Goal: Information Seeking & Learning: Learn about a topic

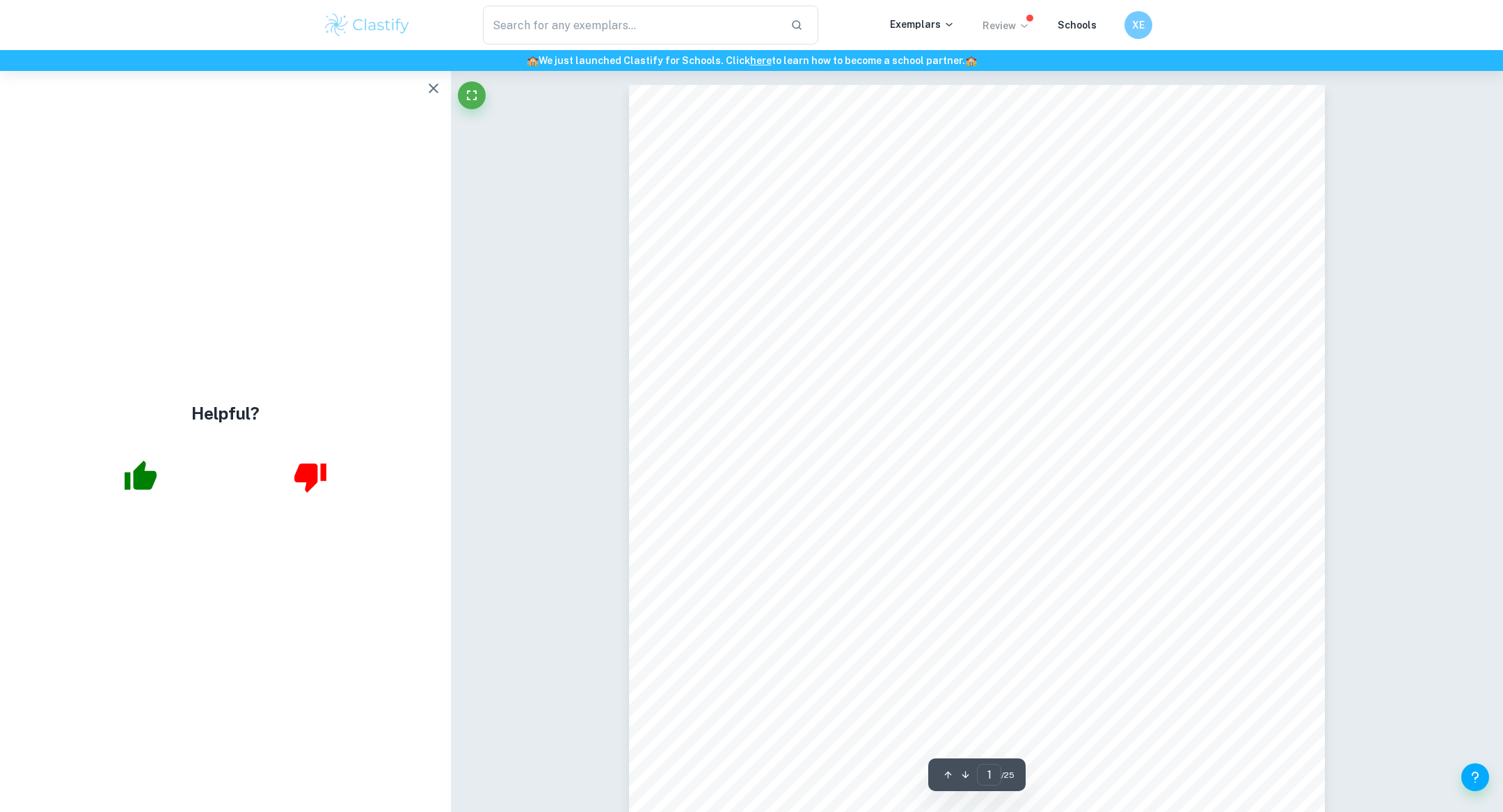
click at [1014, 26] on p "Review" at bounding box center [1006, 26] width 48 height 15
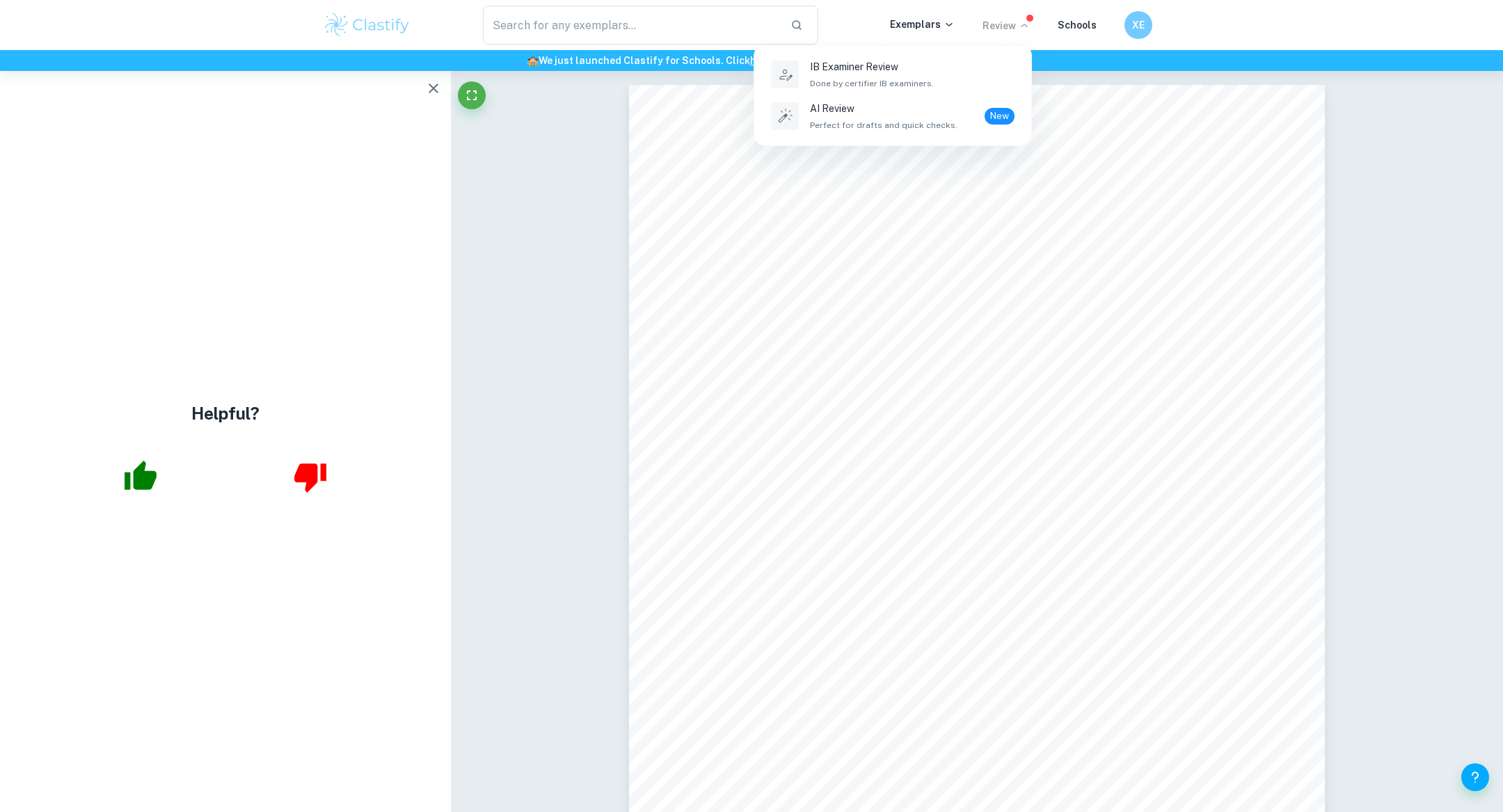
click at [1142, 23] on div at bounding box center [752, 406] width 1503 height 812
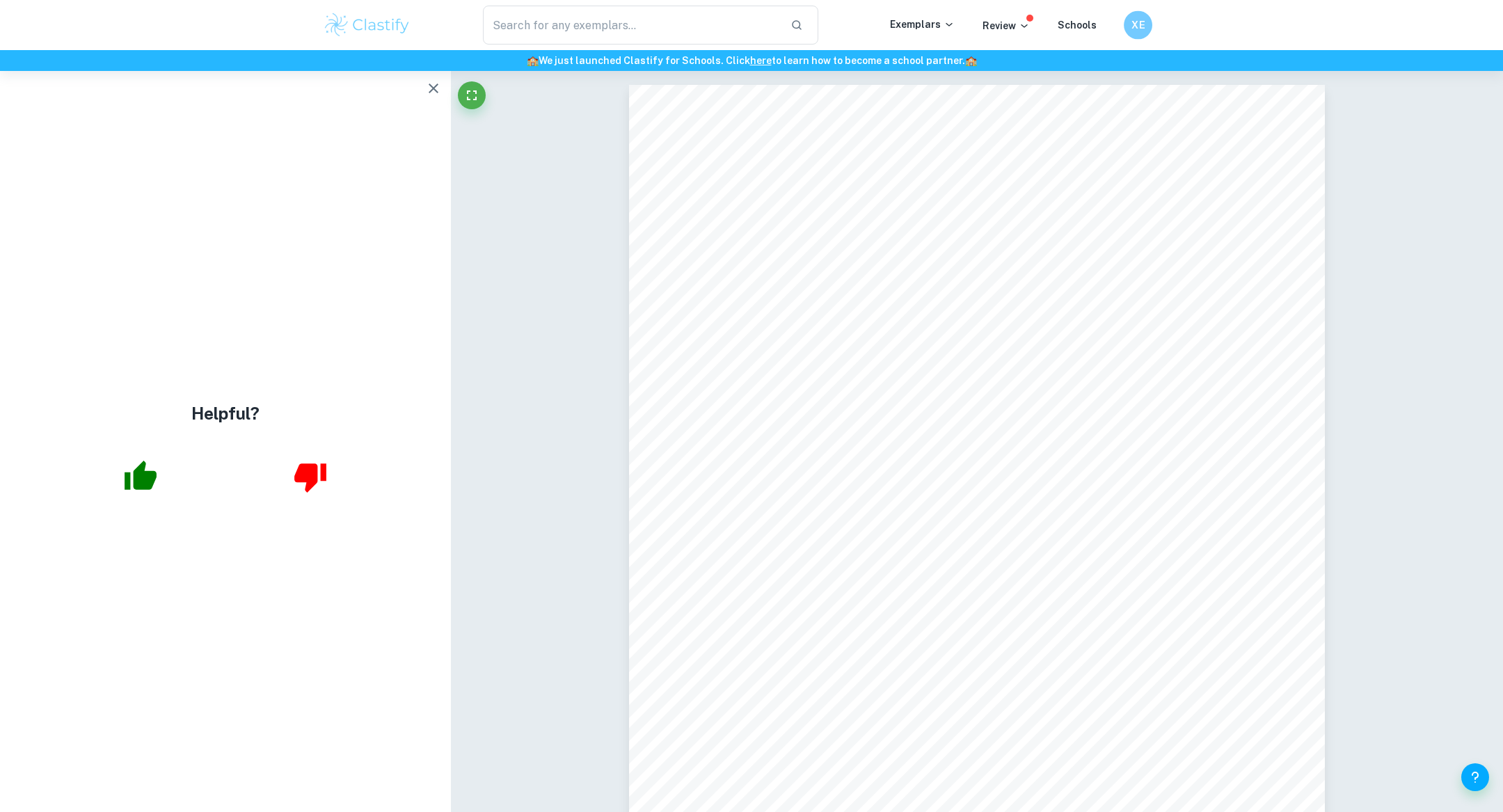
click at [1142, 23] on h6 "XE" at bounding box center [1138, 26] width 17 height 16
click at [922, 190] on div at bounding box center [752, 406] width 1503 height 812
click at [431, 92] on icon "button" at bounding box center [433, 88] width 17 height 17
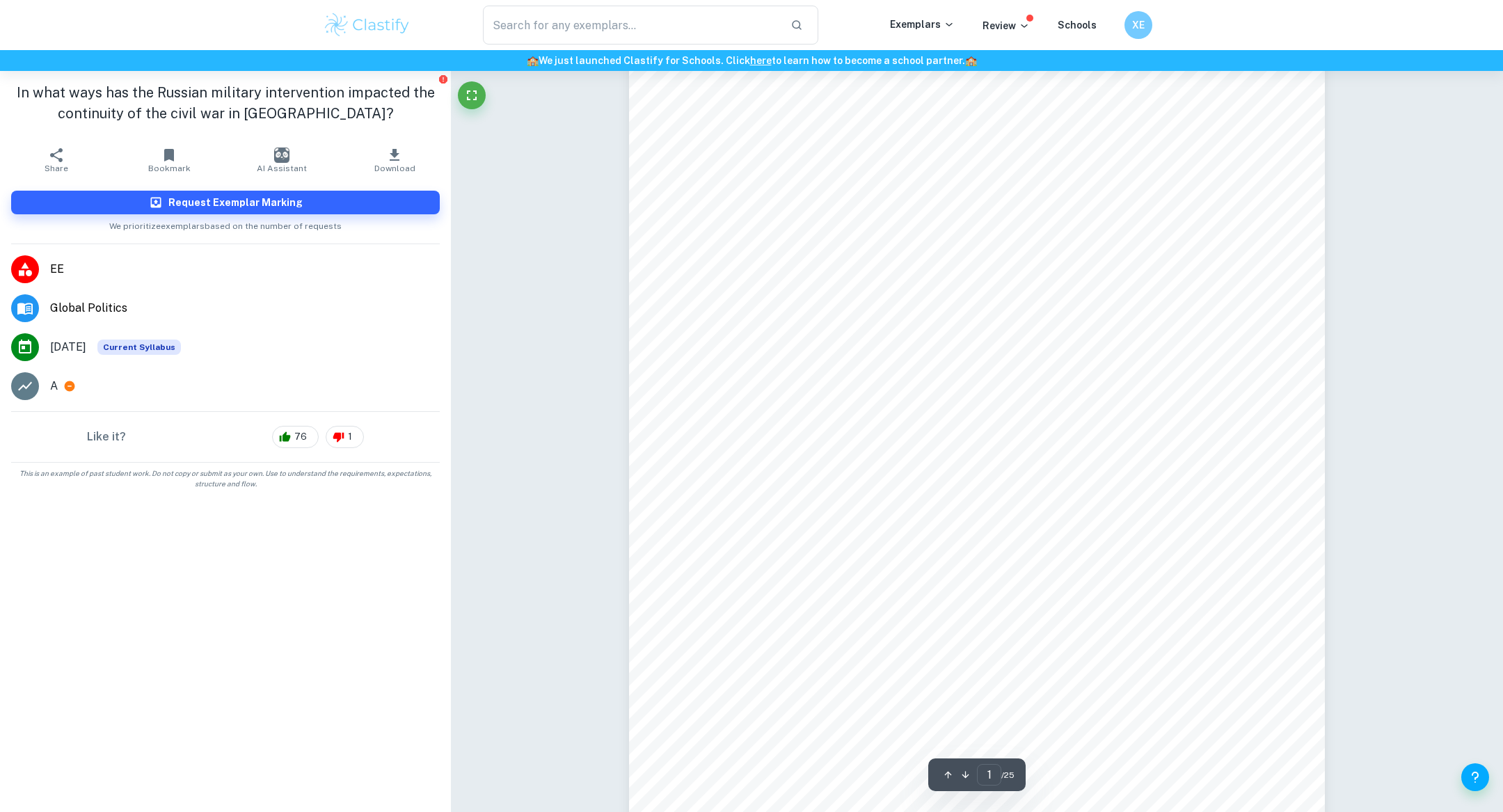
scroll to position [121, 0]
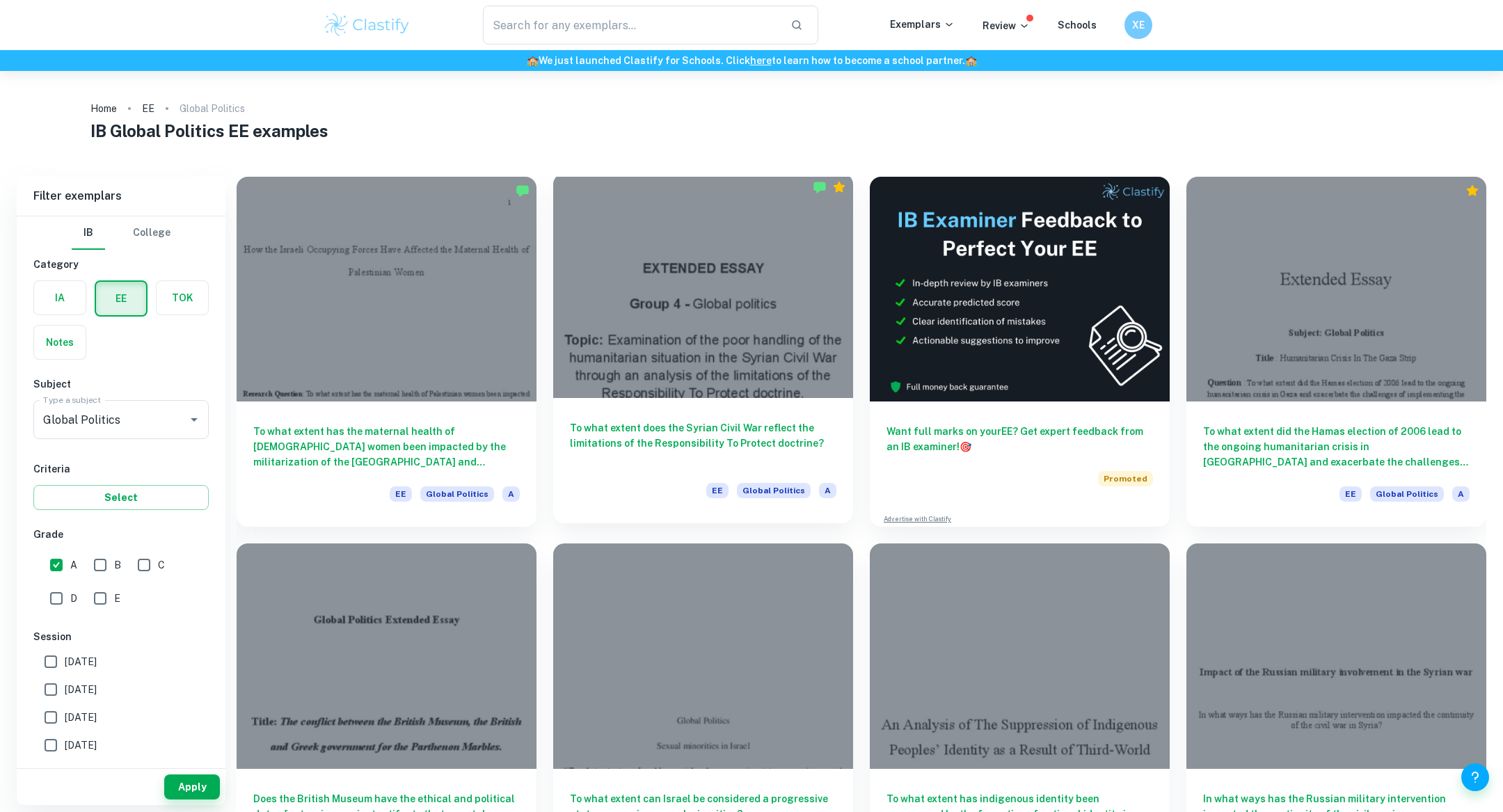
click at [717, 347] on div at bounding box center [703, 285] width 300 height 225
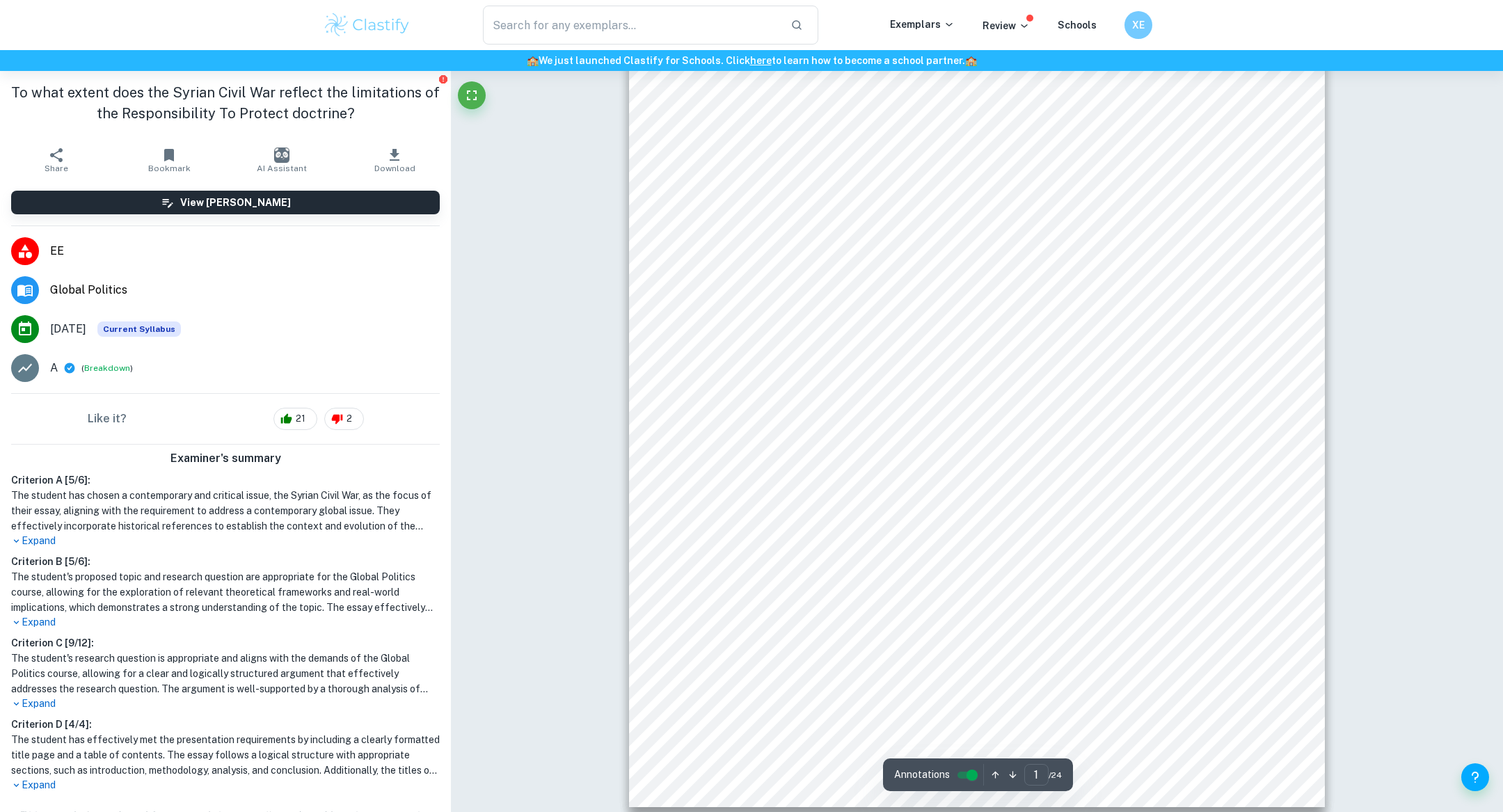
scroll to position [194, 0]
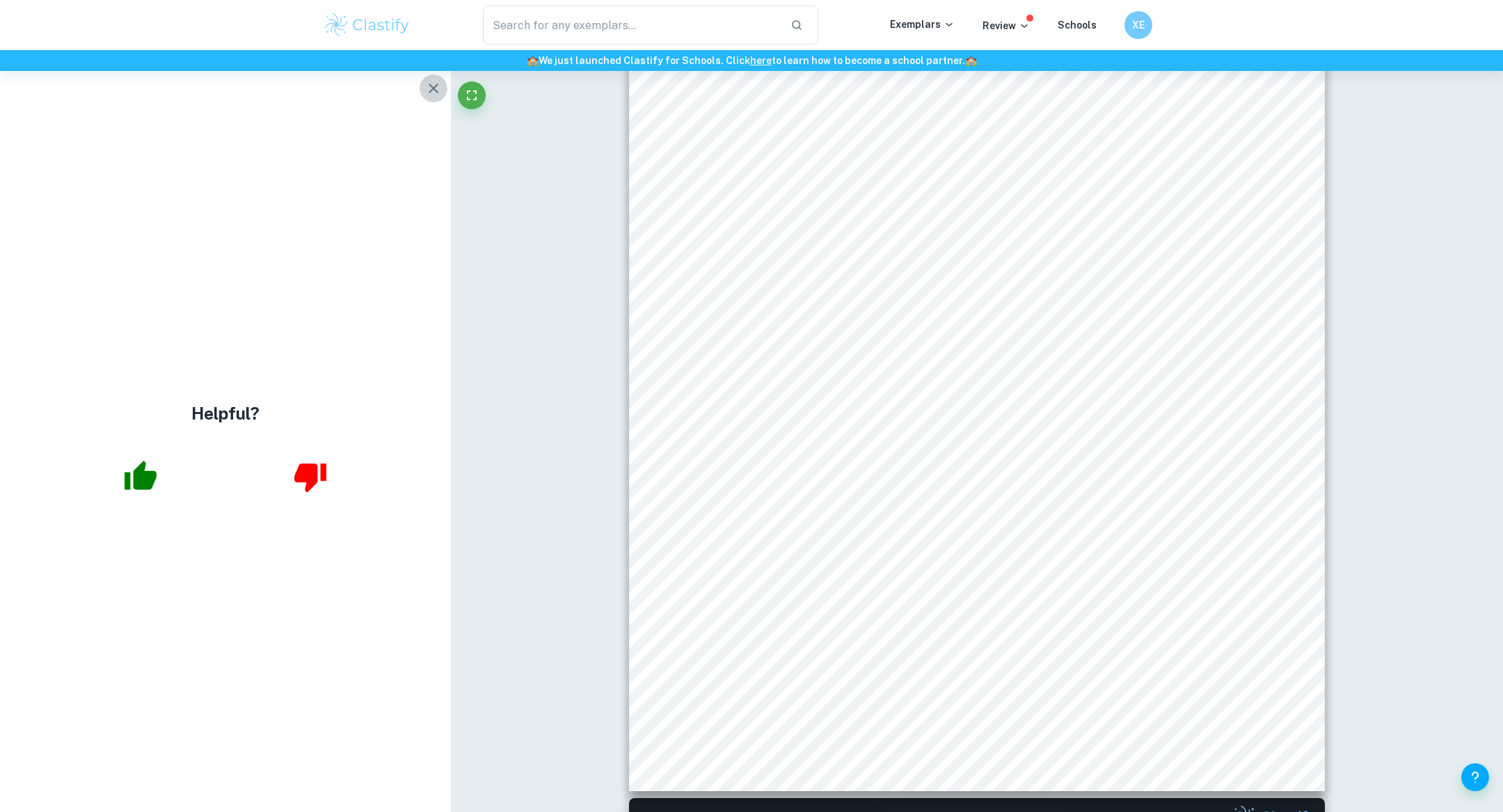
click at [435, 97] on button "button" at bounding box center [433, 89] width 28 height 28
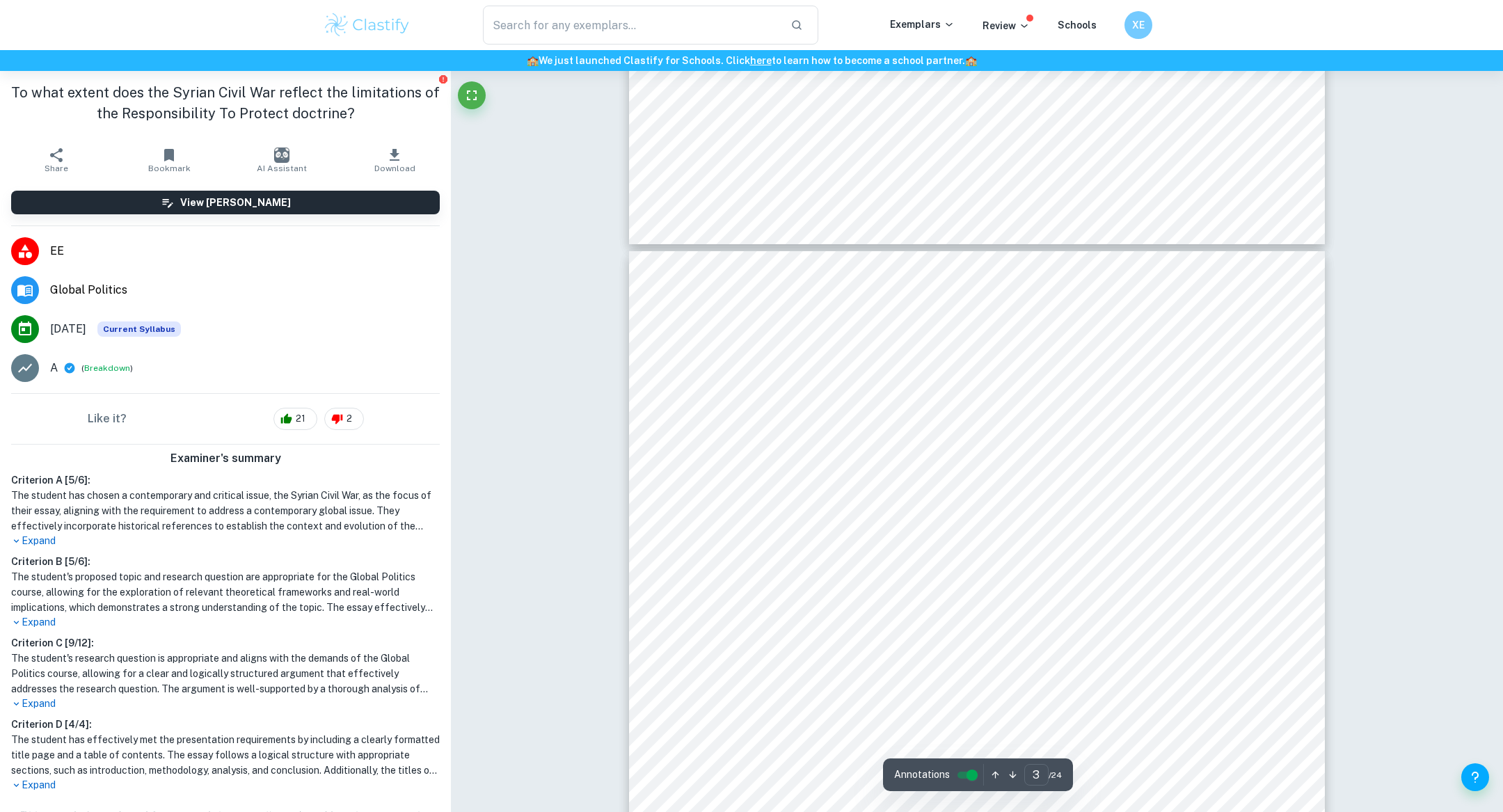
scroll to position [1810, 0]
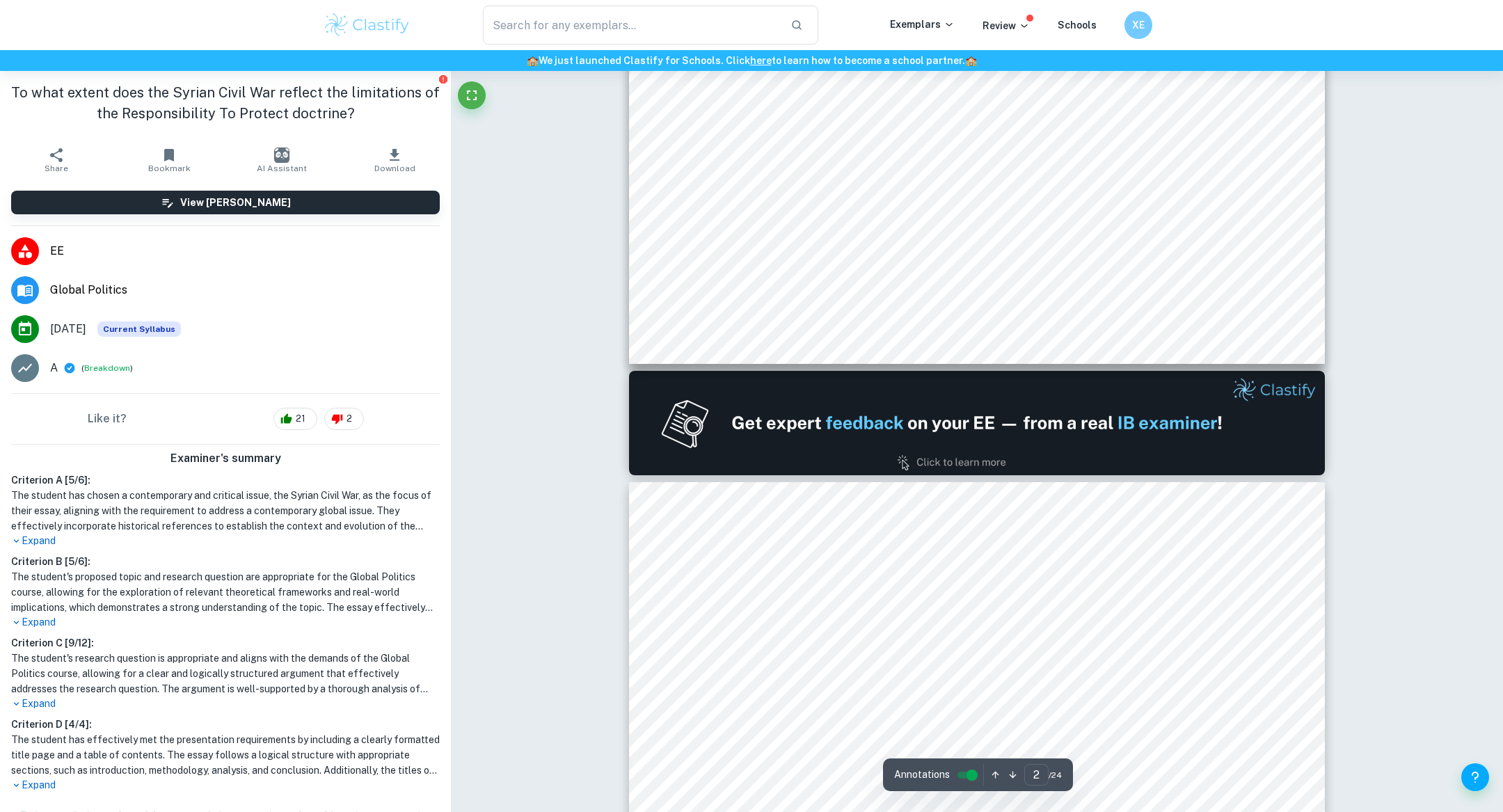
type input "1"
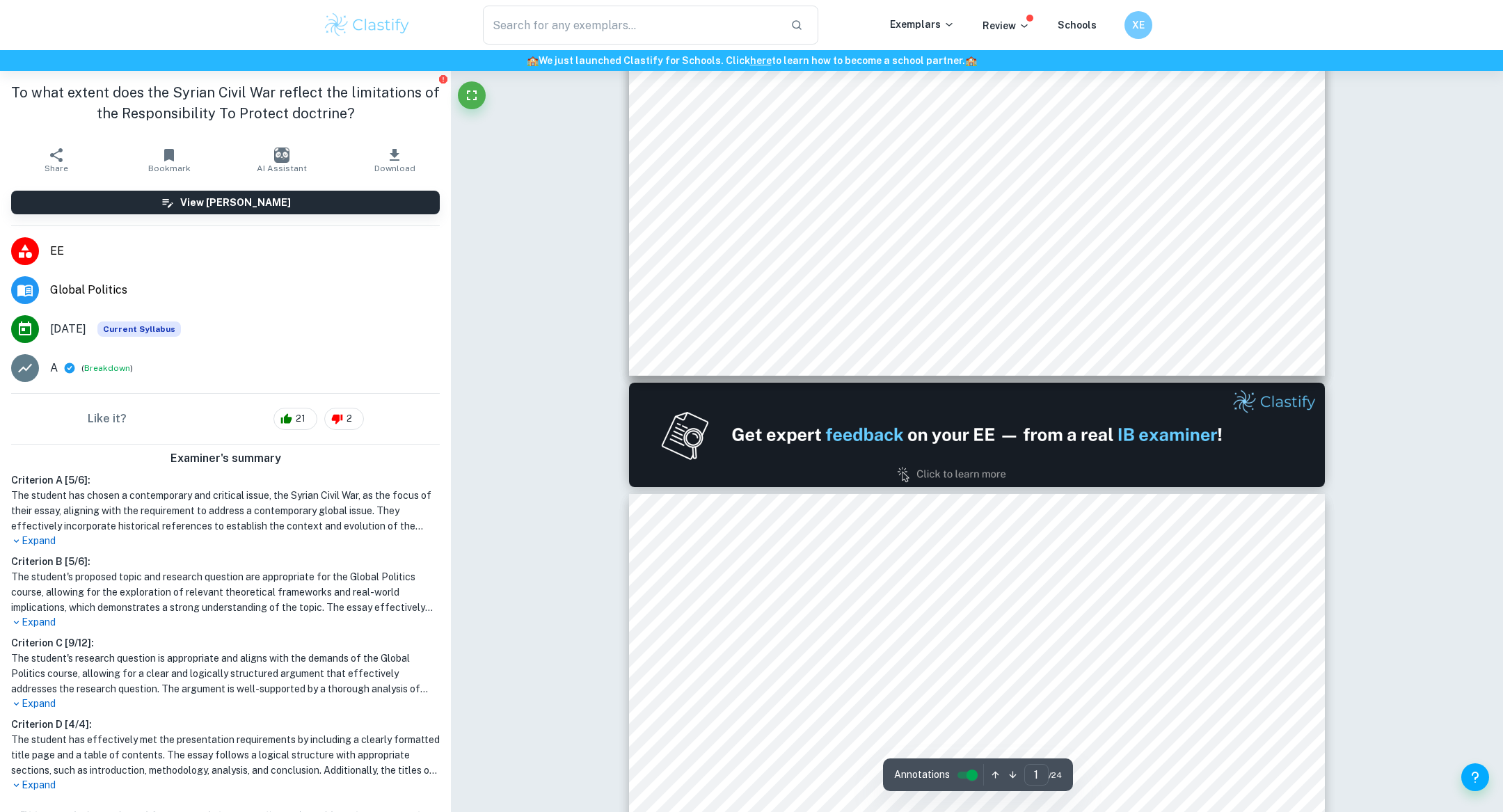
scroll to position [612, 0]
